Goal: Check status: Check status

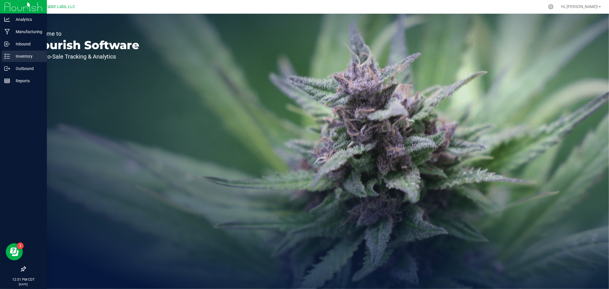
click at [20, 54] on p "Inventory" at bounding box center [27, 56] width 34 height 7
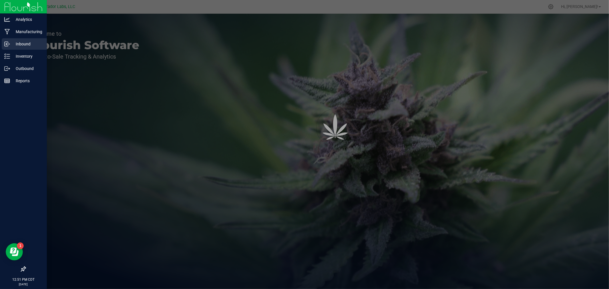
click at [21, 42] on p "Inbound" at bounding box center [27, 44] width 34 height 7
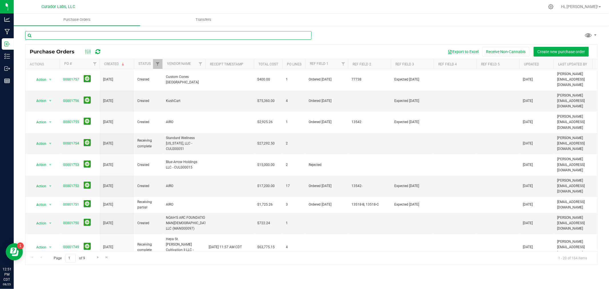
click at [73, 35] on input "text" at bounding box center [168, 35] width 286 height 9
type input "1645"
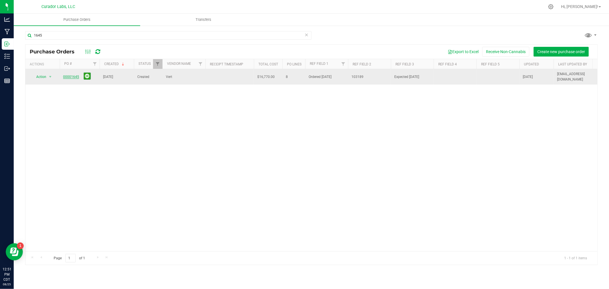
click at [67, 76] on link "00001645" at bounding box center [71, 77] width 16 height 4
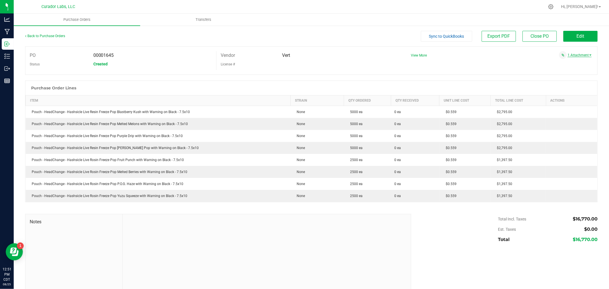
click at [572, 53] on link "1 Attachment" at bounding box center [580, 55] width 24 height 4
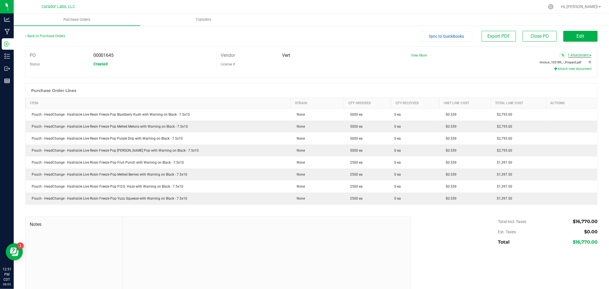
click at [559, 61] on span "Invoice_103189_-_Prepaid.pdf" at bounding box center [561, 63] width 42 height 4
click at [414, 54] on span "View More" at bounding box center [419, 55] width 16 height 4
